Goal: Obtain resource: Obtain resource

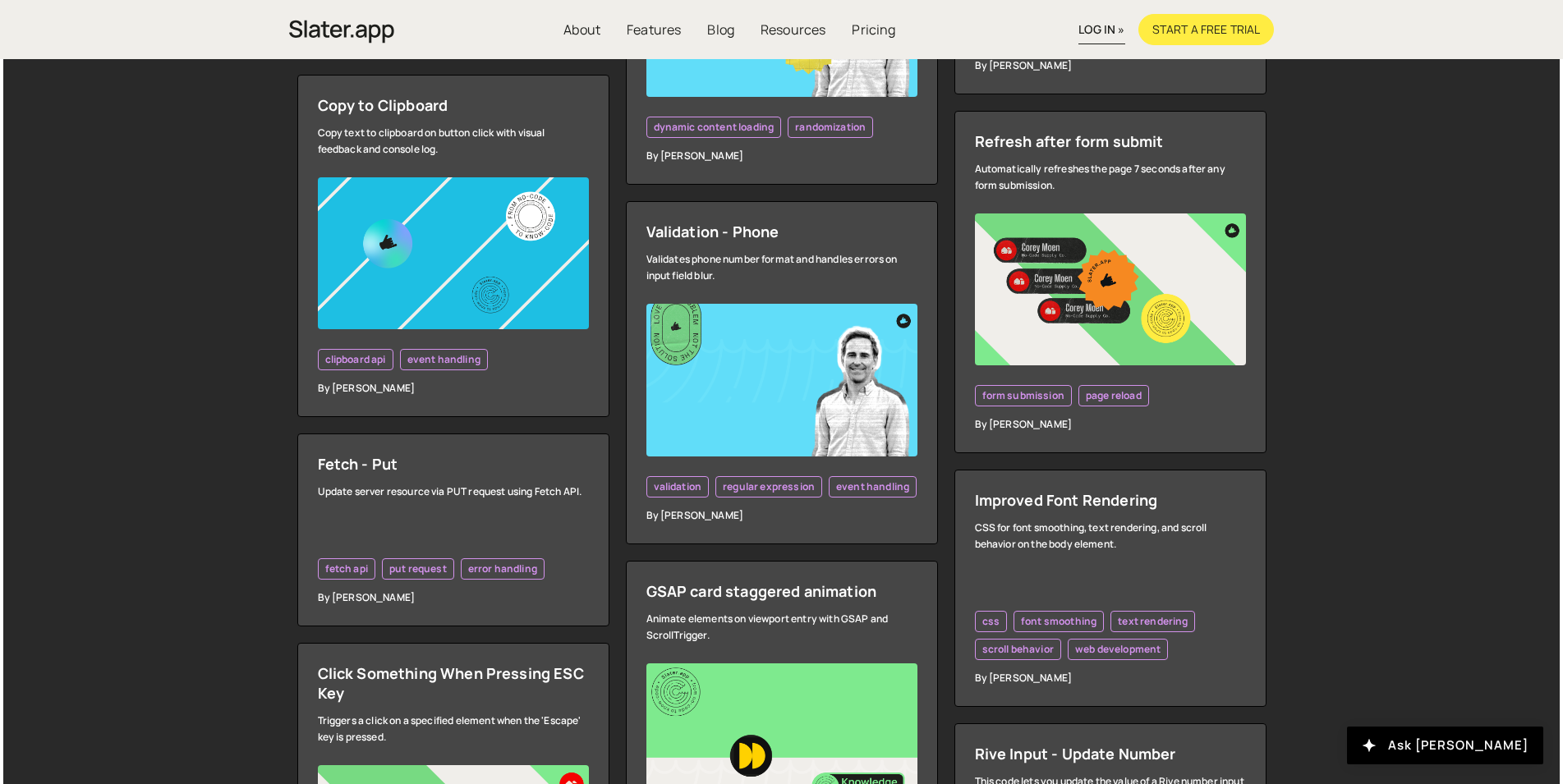
scroll to position [2457, 0]
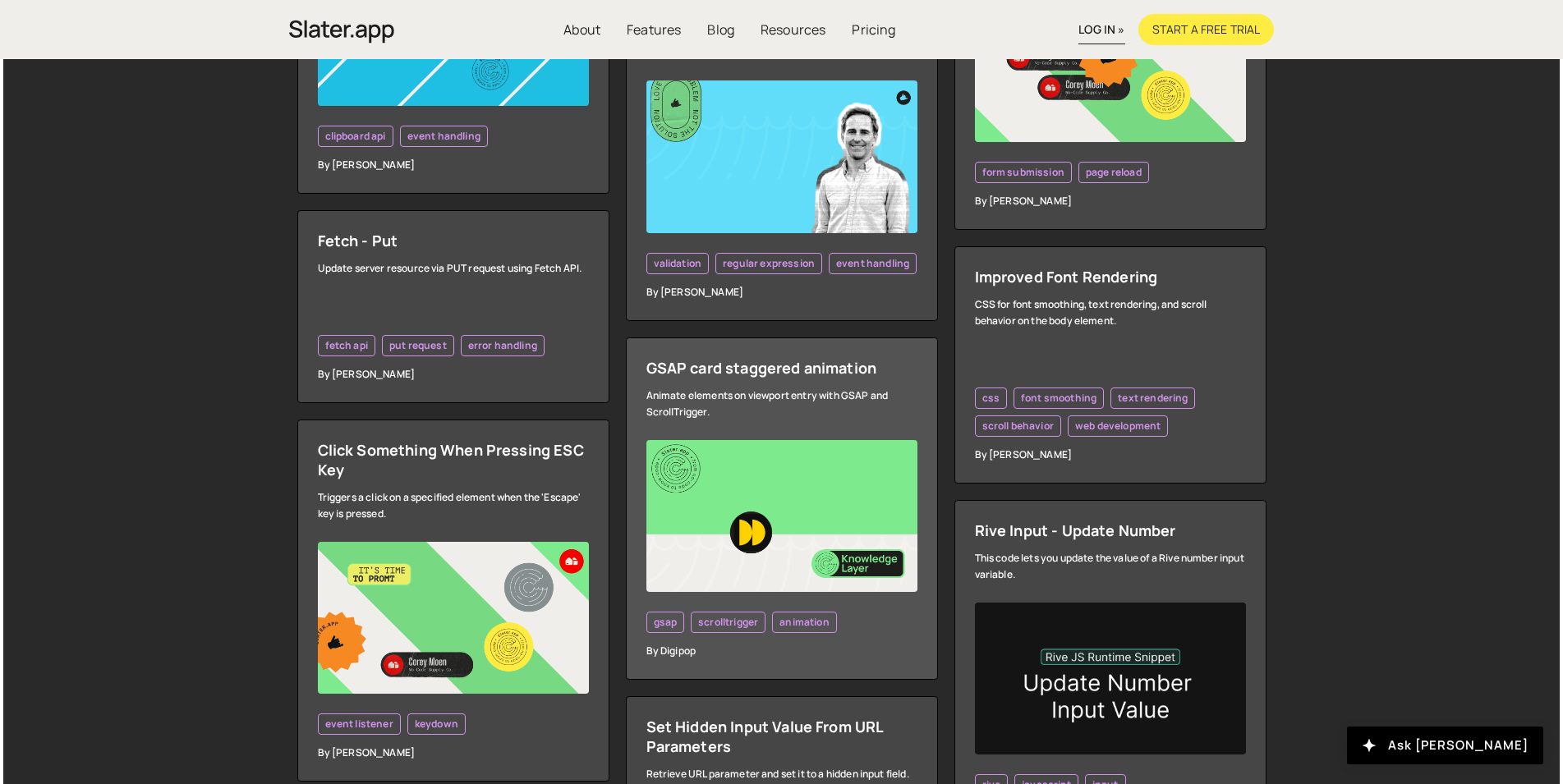
click at [780, 444] on img at bounding box center [782, 516] width 271 height 153
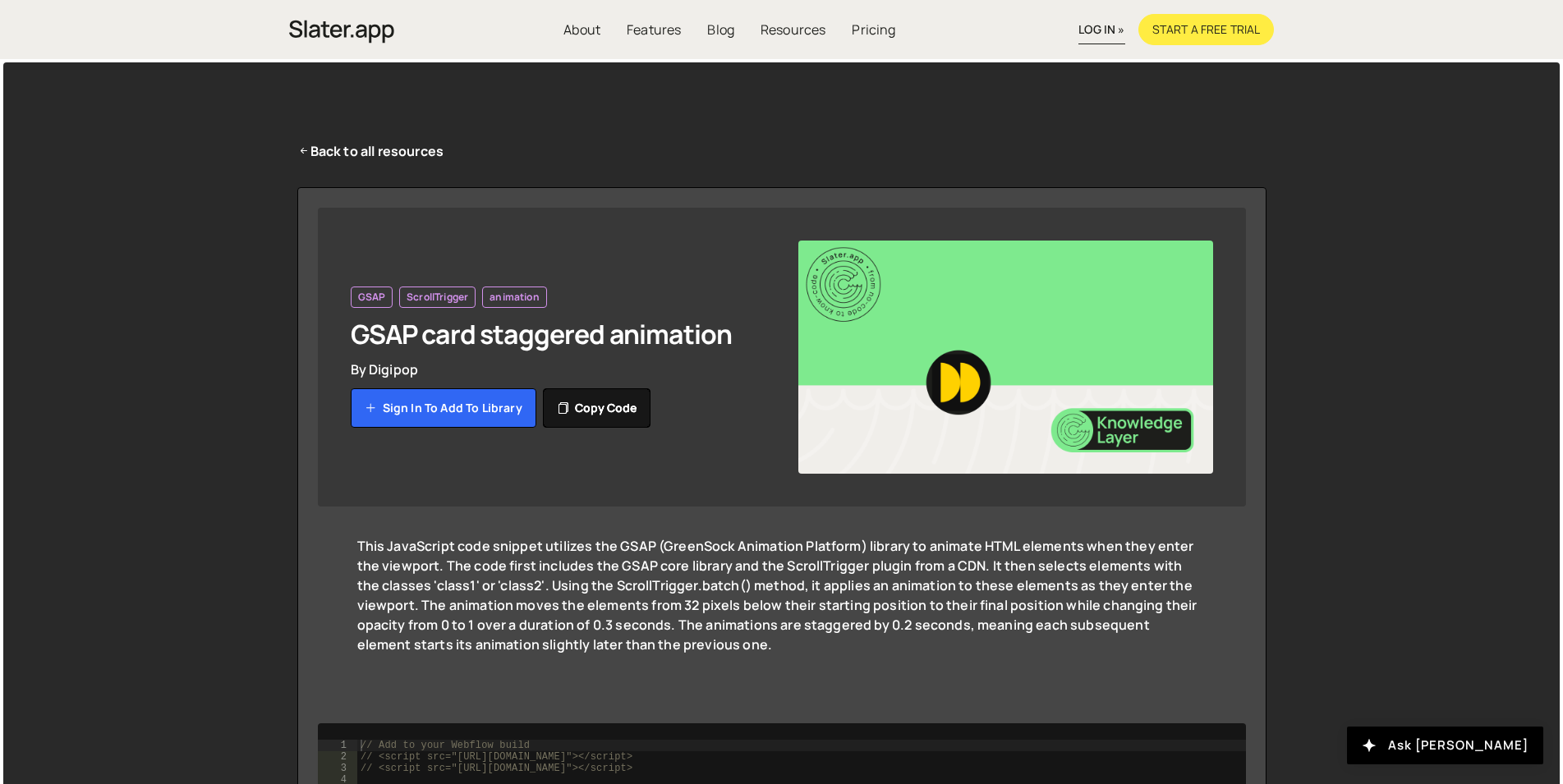
click at [602, 411] on button "Copy code" at bounding box center [597, 408] width 107 height 39
click at [396, 148] on link "Back to all resources" at bounding box center [371, 151] width 147 height 20
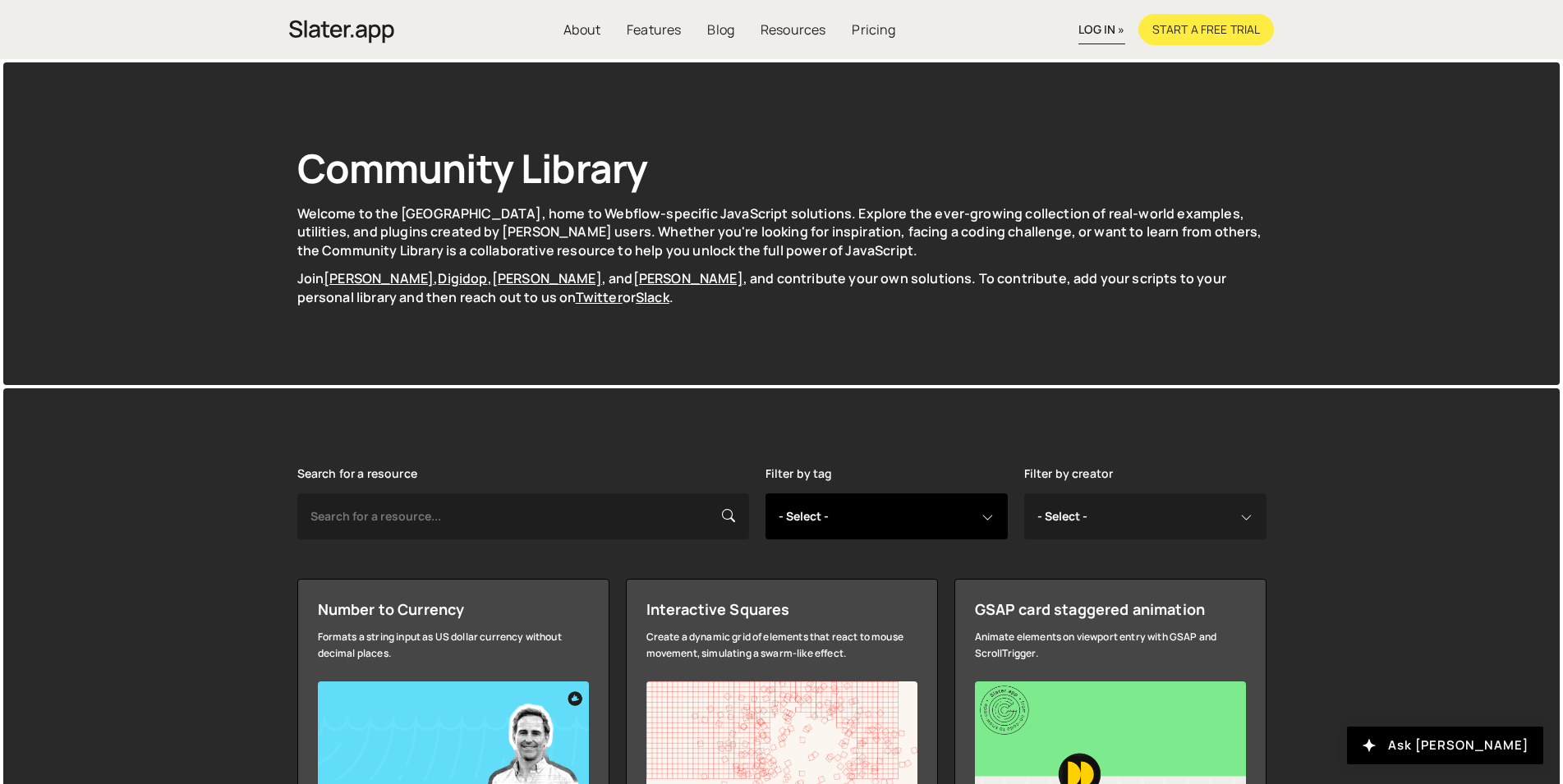
select select "gsap"
click option "gsap" at bounding box center [0, 0] width 0 height 0
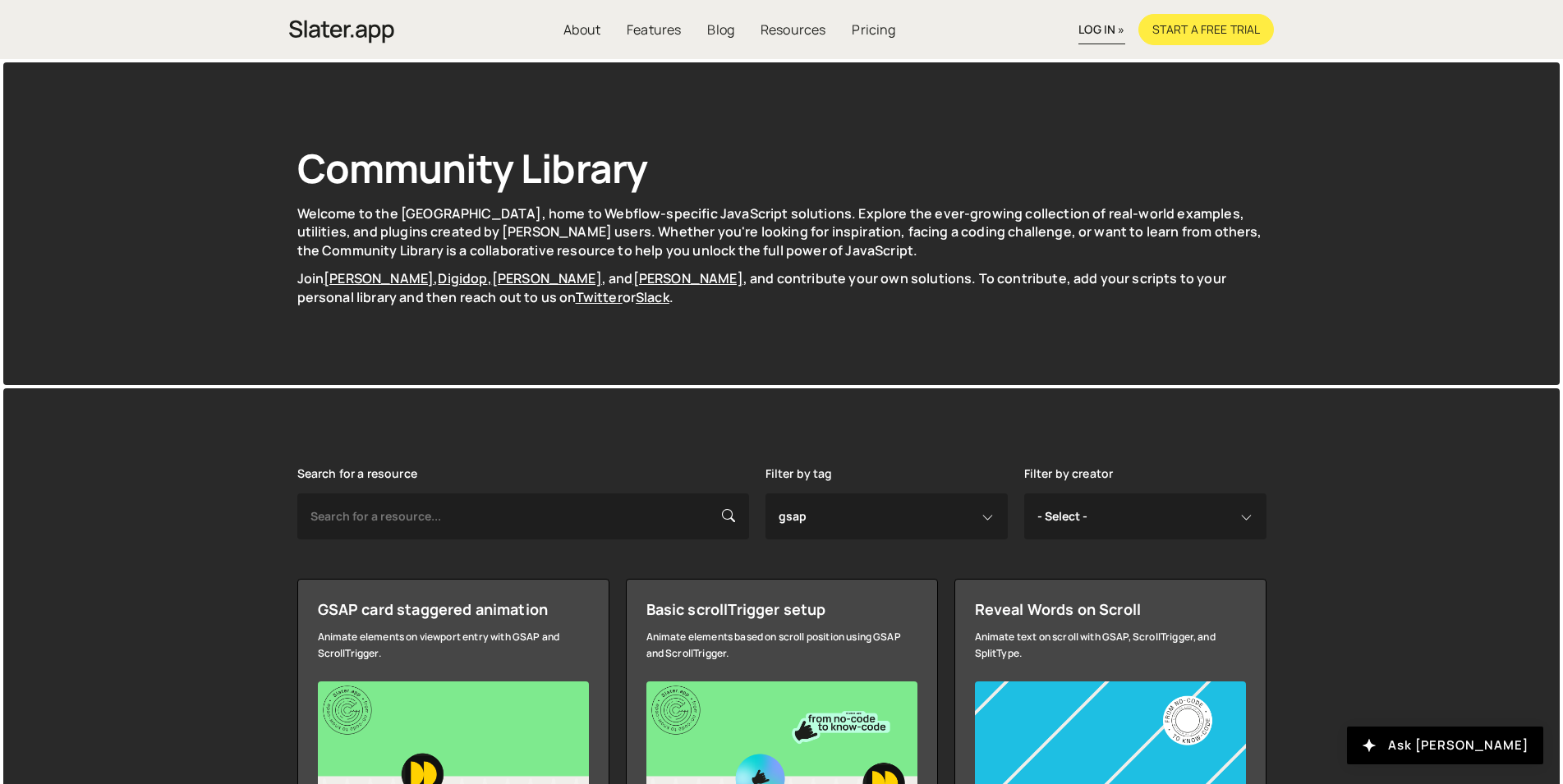
select select "gsap"
